Goal: Find specific page/section: Find specific page/section

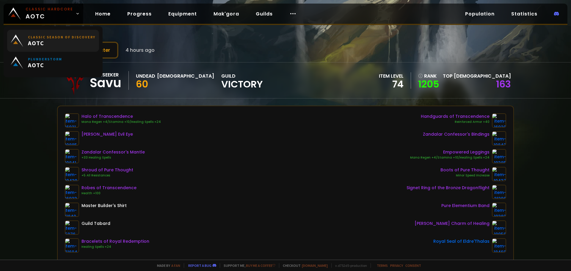
click at [61, 39] on span "AOTC" at bounding box center [62, 42] width 68 height 7
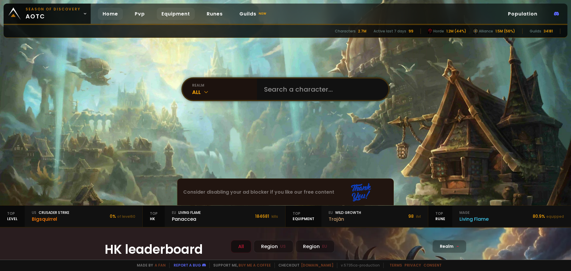
click at [173, 13] on link "Equipment" at bounding box center [176, 14] width 38 height 12
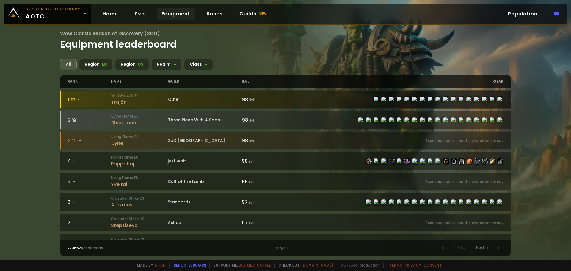
click at [141, 103] on div "Trajân" at bounding box center [139, 101] width 57 height 7
